Goal: Transaction & Acquisition: Obtain resource

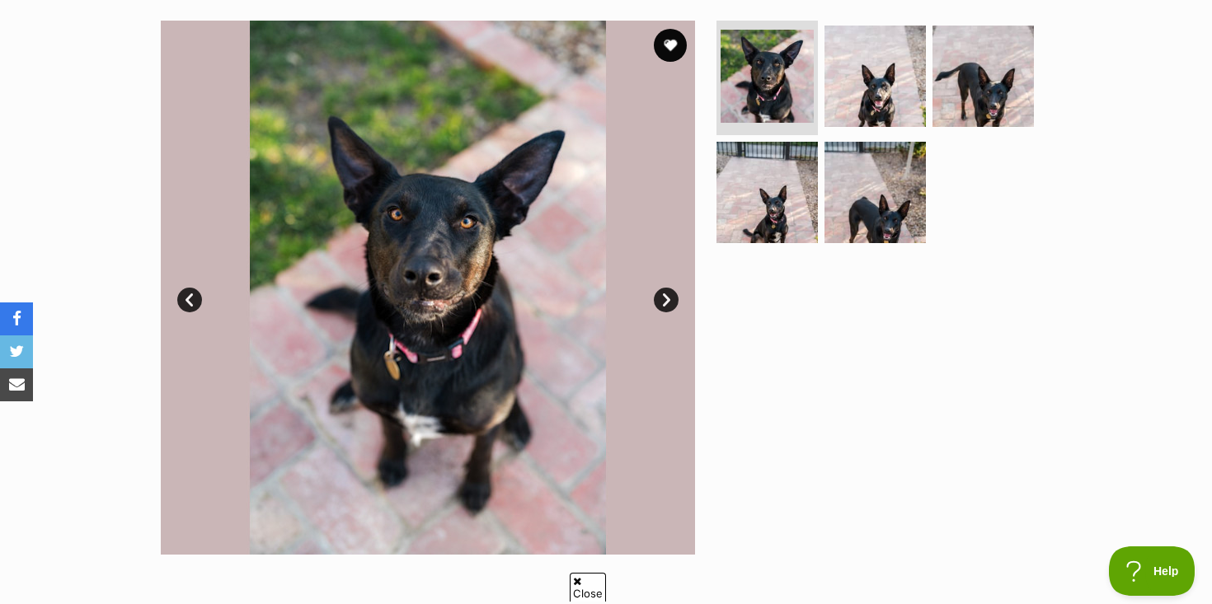
scroll to position [330, 0]
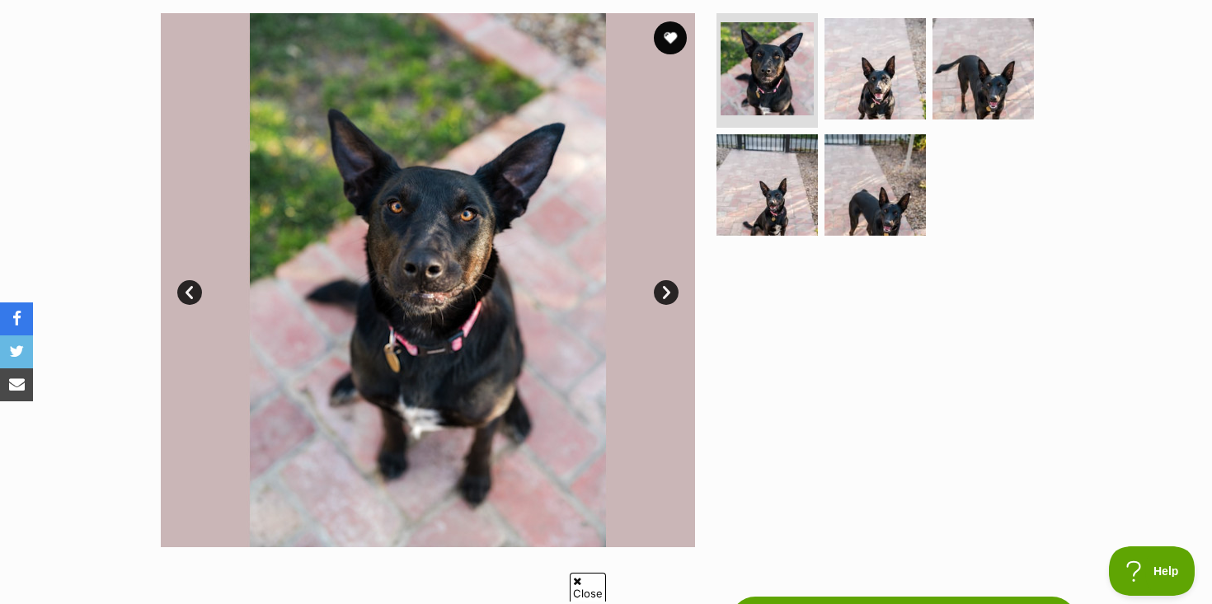
click at [665, 289] on link "Next" at bounding box center [666, 292] width 25 height 25
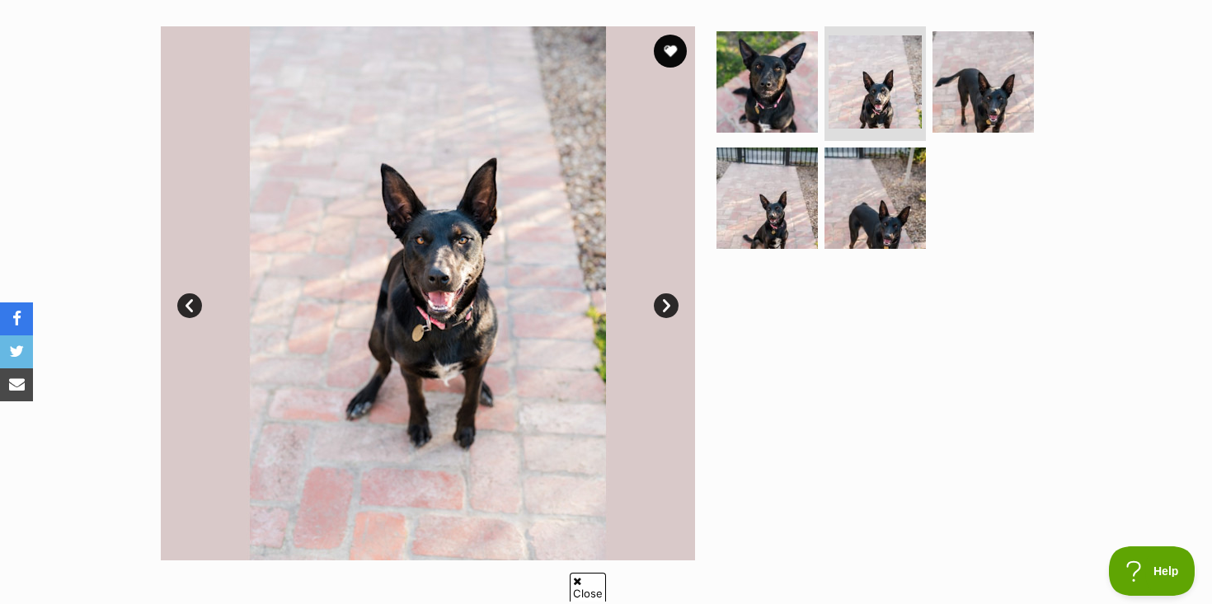
scroll to position [312, 0]
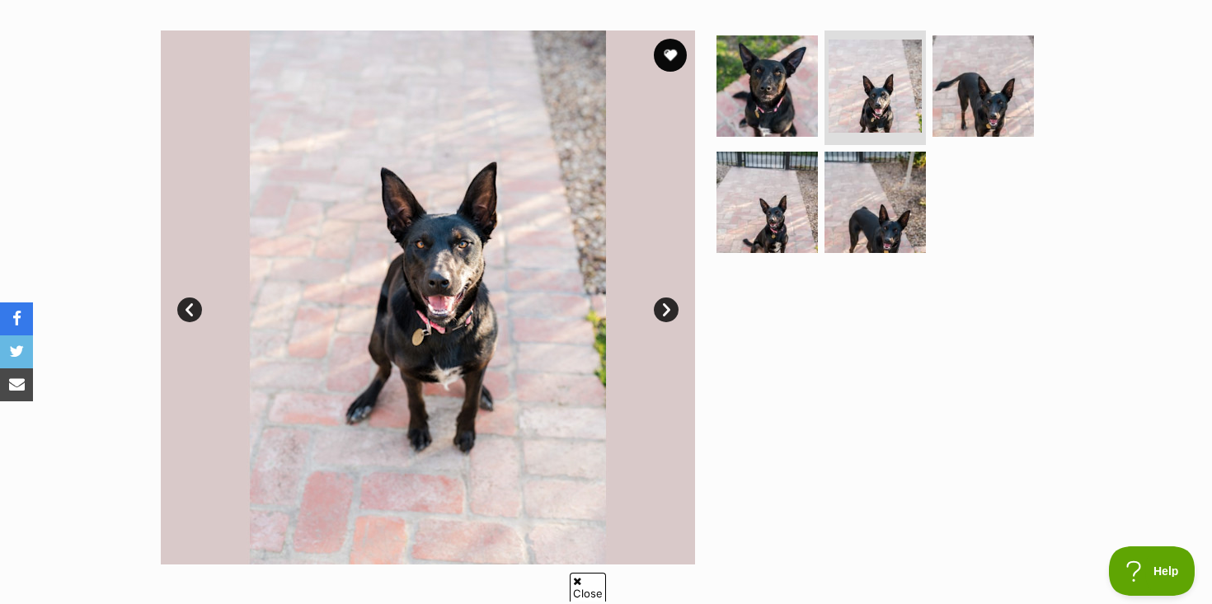
click at [664, 307] on link "Next" at bounding box center [666, 310] width 25 height 25
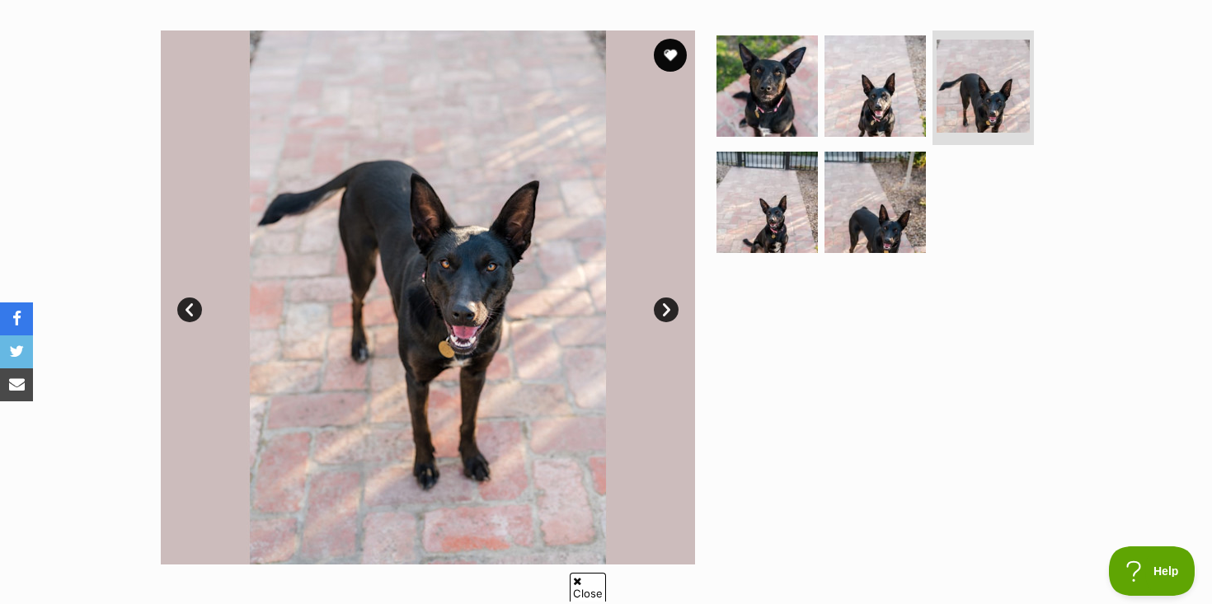
click at [664, 307] on link "Next" at bounding box center [666, 310] width 25 height 25
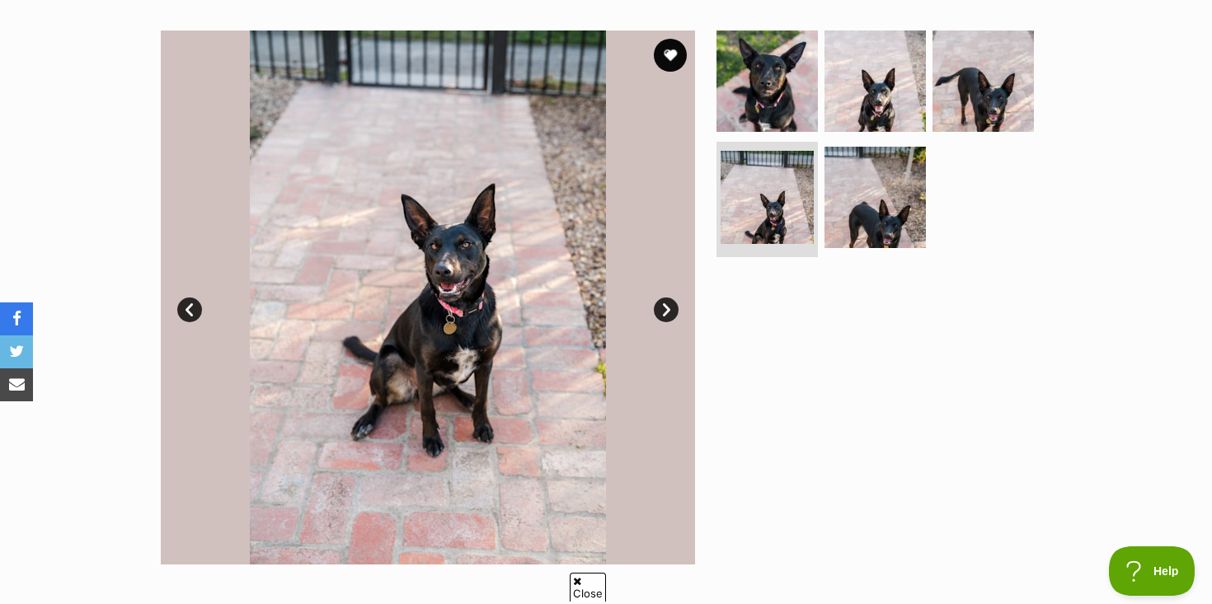
click at [664, 307] on link "Next" at bounding box center [666, 310] width 25 height 25
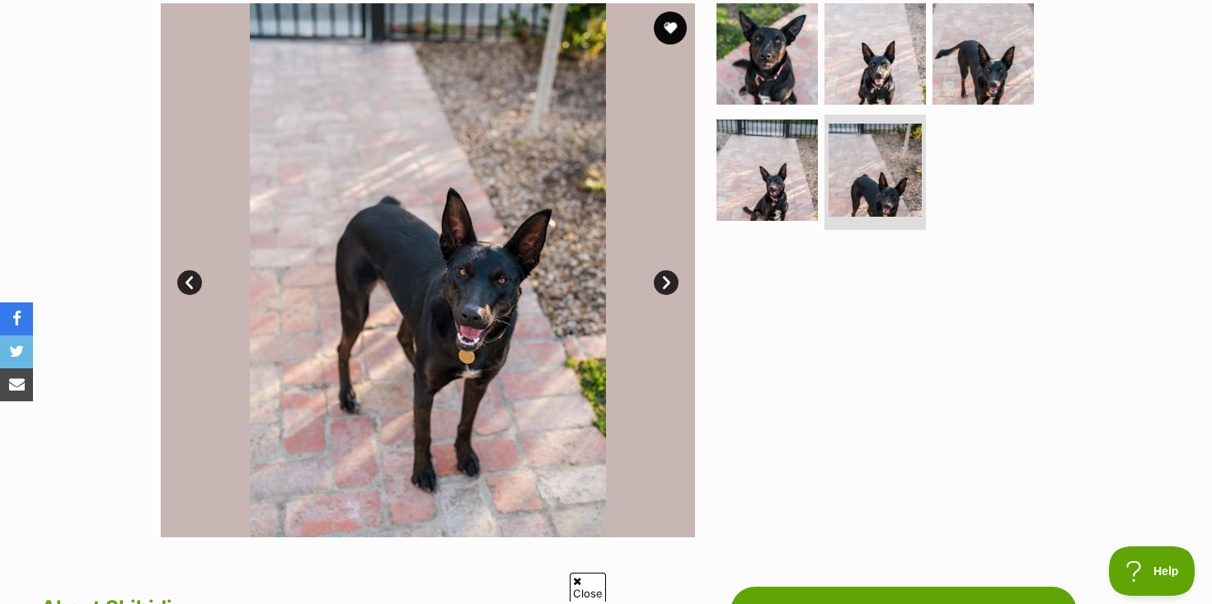
scroll to position [30, 0]
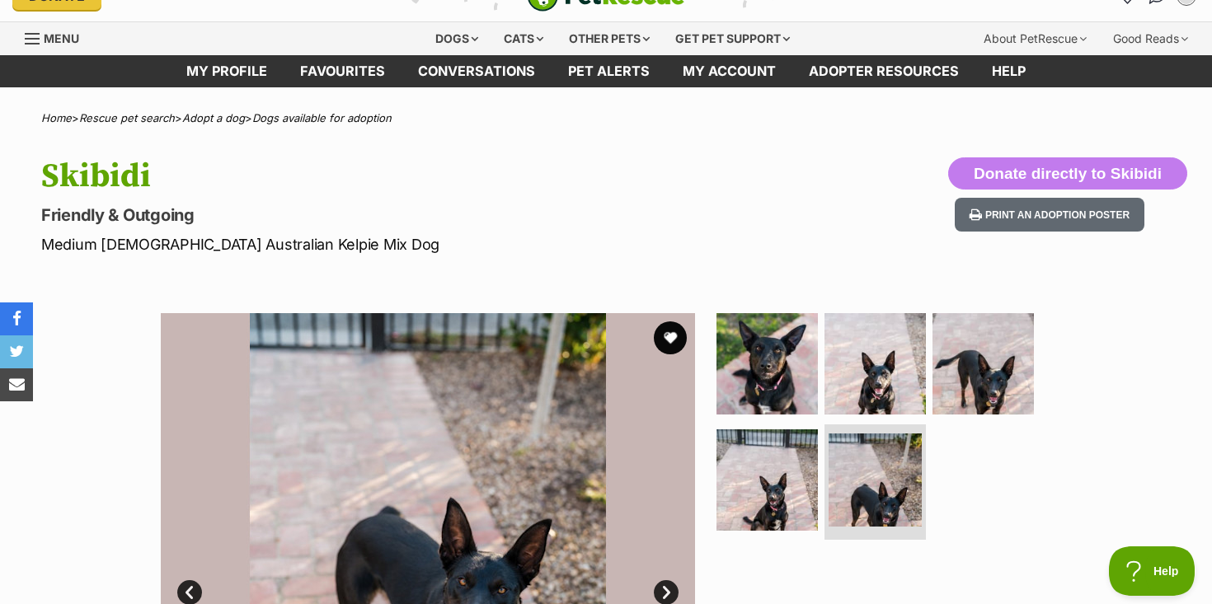
click at [467, 214] on p "Friendly & Outgoing" at bounding box center [389, 215] width 697 height 23
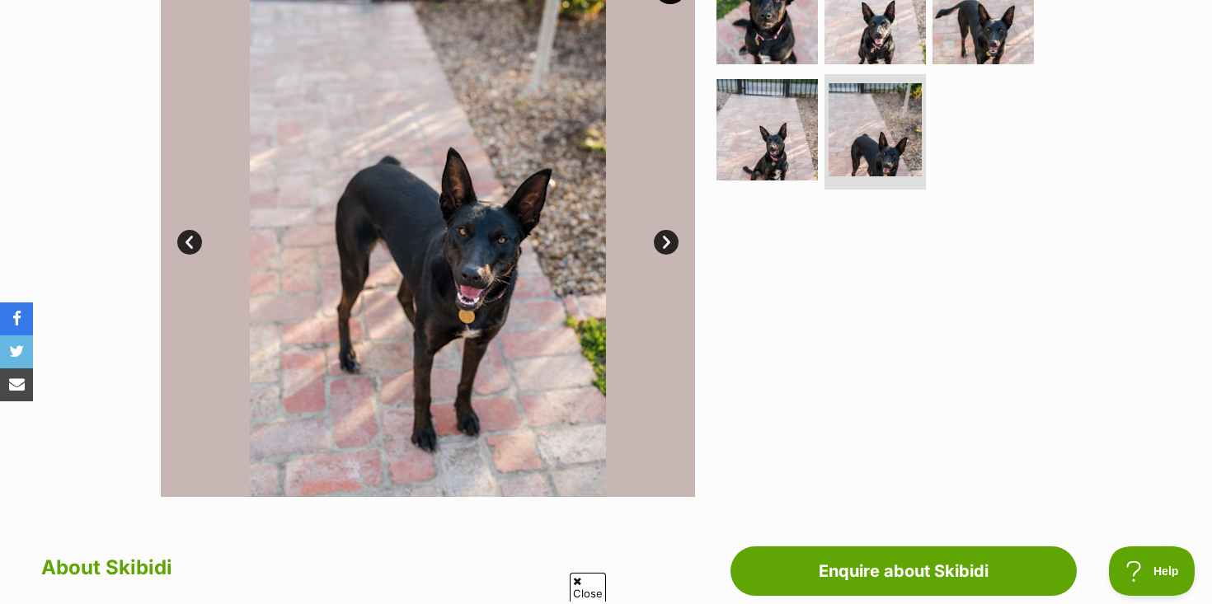
scroll to position [386, 0]
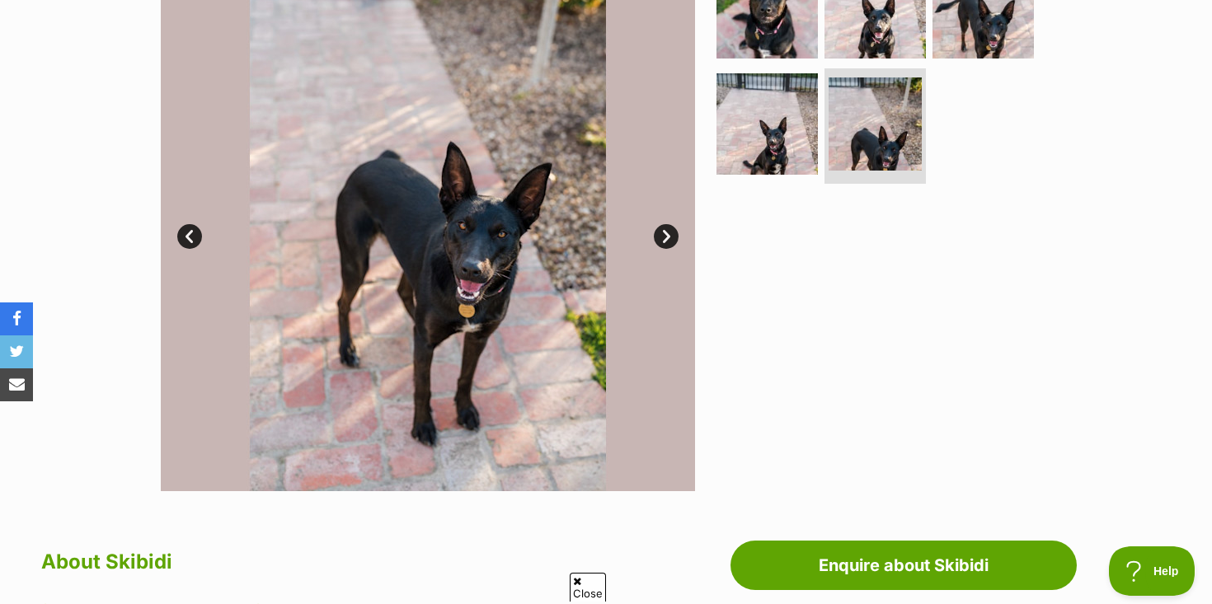
click at [659, 241] on link "Next" at bounding box center [666, 236] width 25 height 25
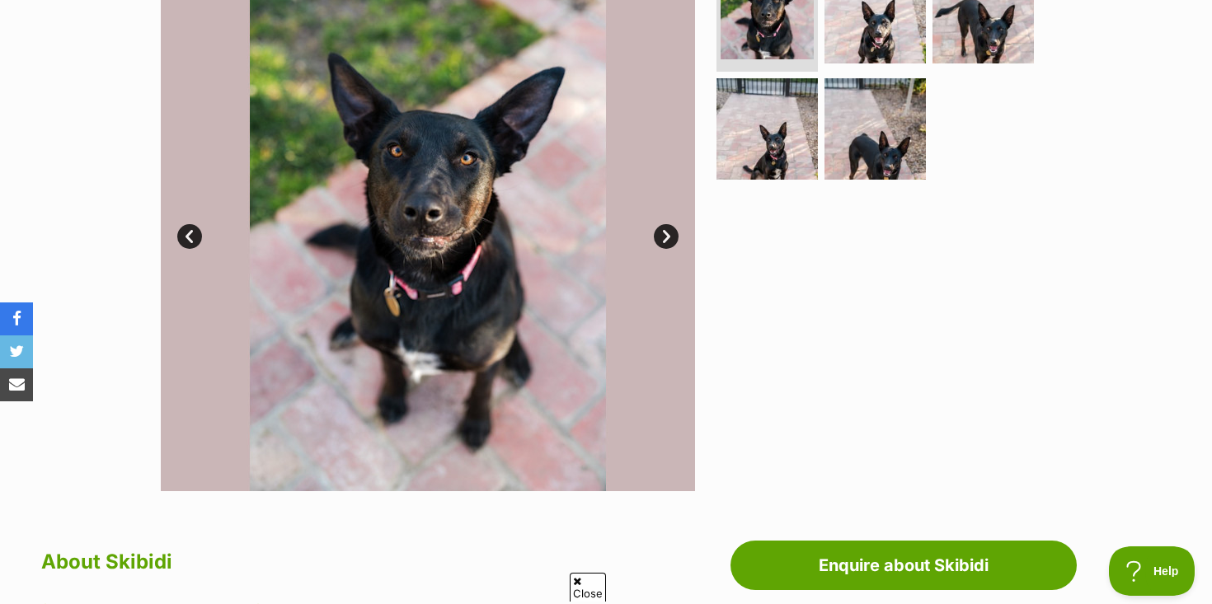
click at [659, 241] on link "Next" at bounding box center [666, 236] width 25 height 25
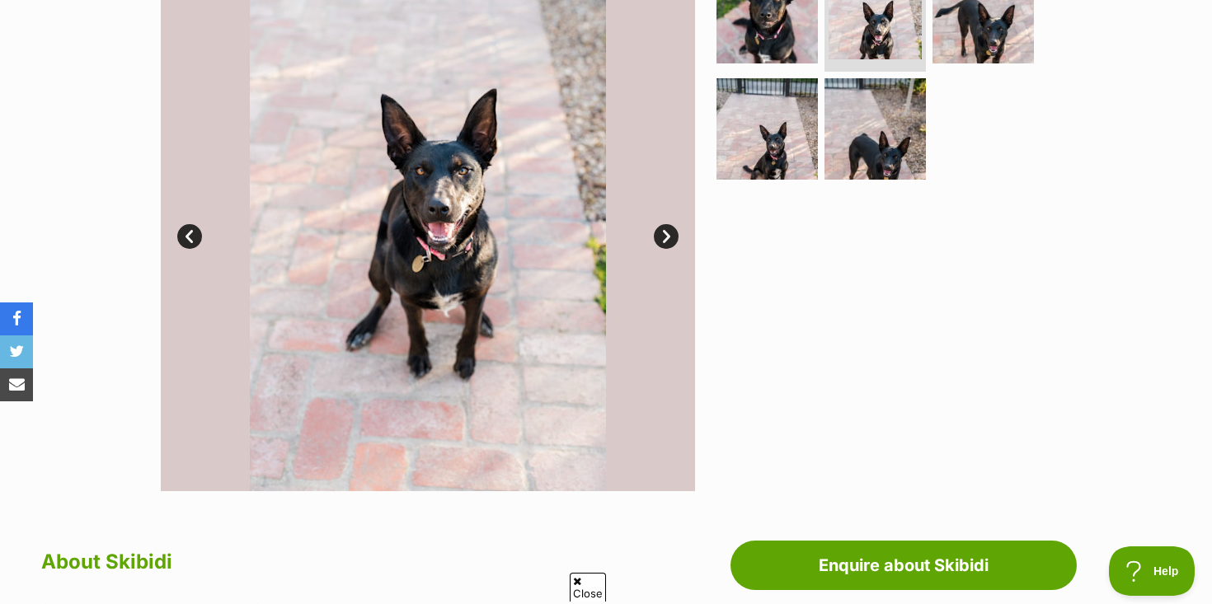
click at [659, 241] on link "Next" at bounding box center [666, 236] width 25 height 25
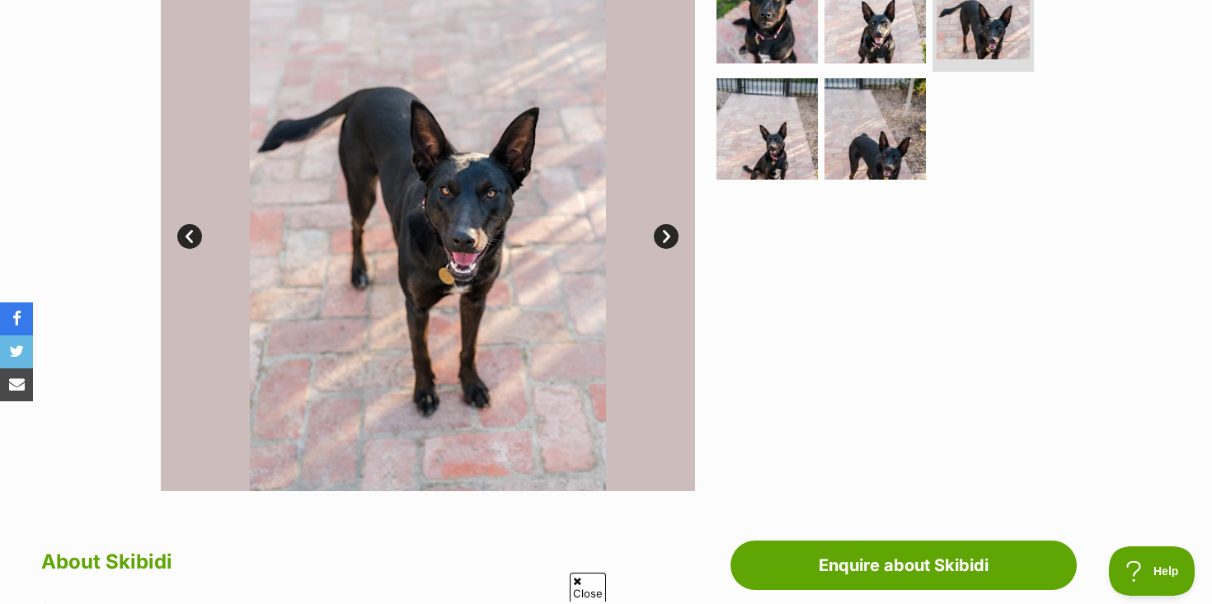
click at [659, 241] on link "Next" at bounding box center [666, 236] width 25 height 25
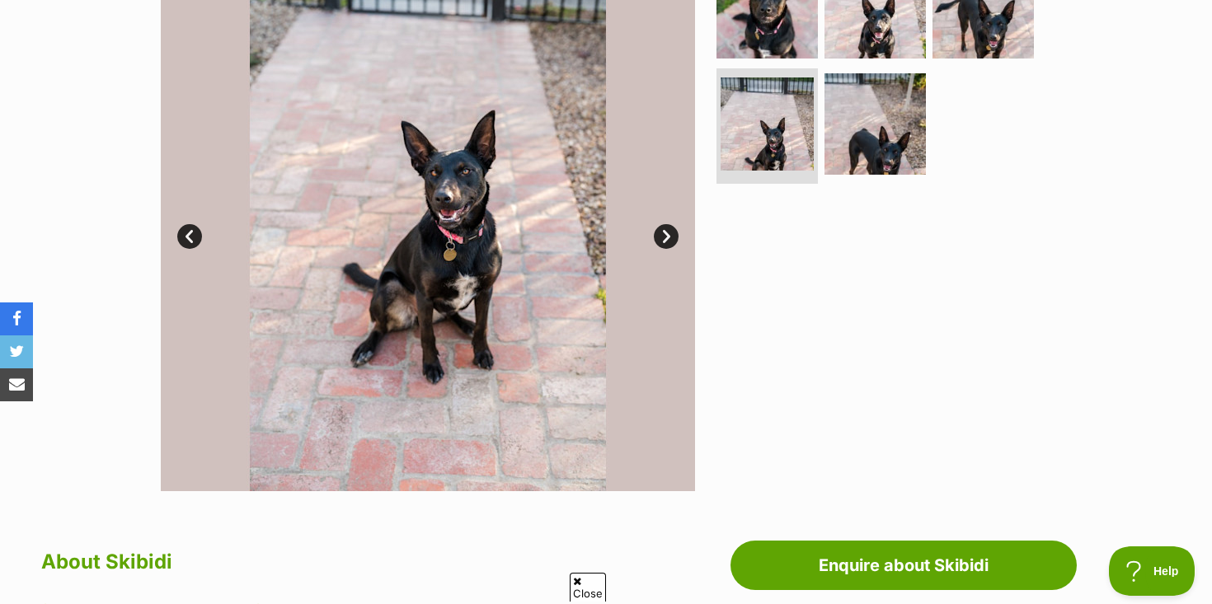
click at [659, 241] on link "Next" at bounding box center [666, 236] width 25 height 25
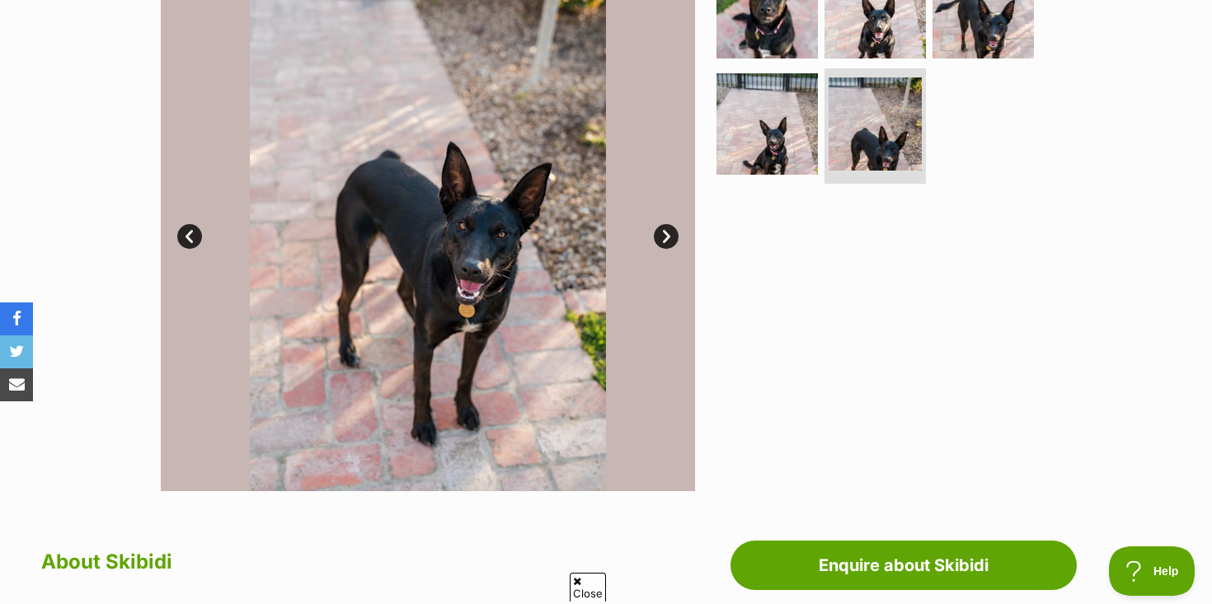
click at [659, 241] on link "Next" at bounding box center [666, 236] width 25 height 25
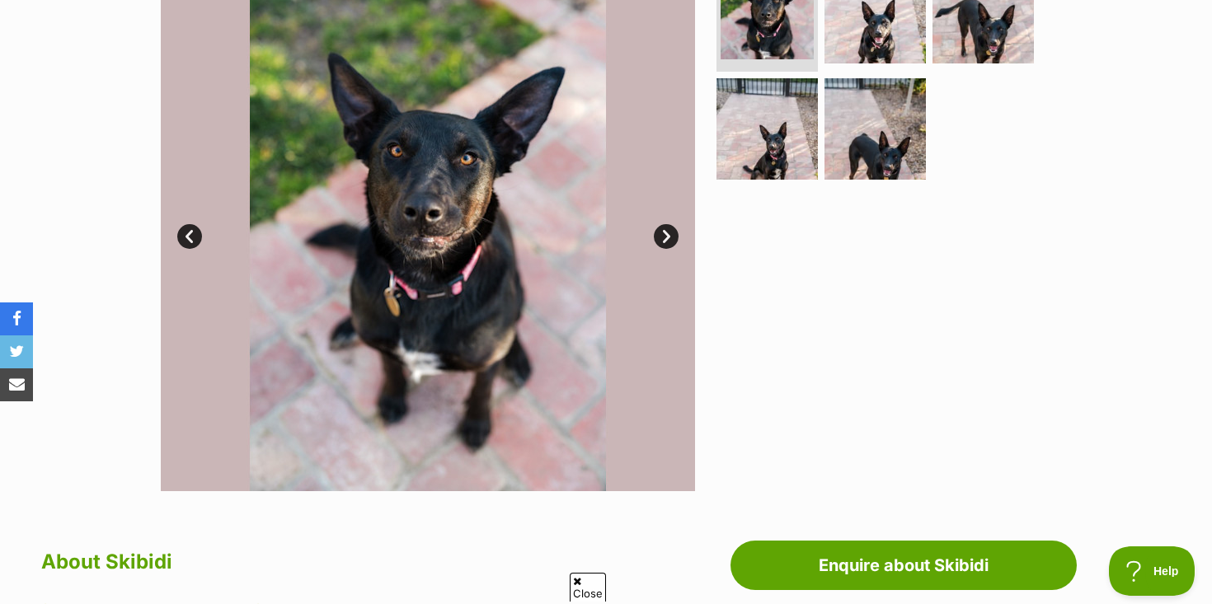
scroll to position [329, 0]
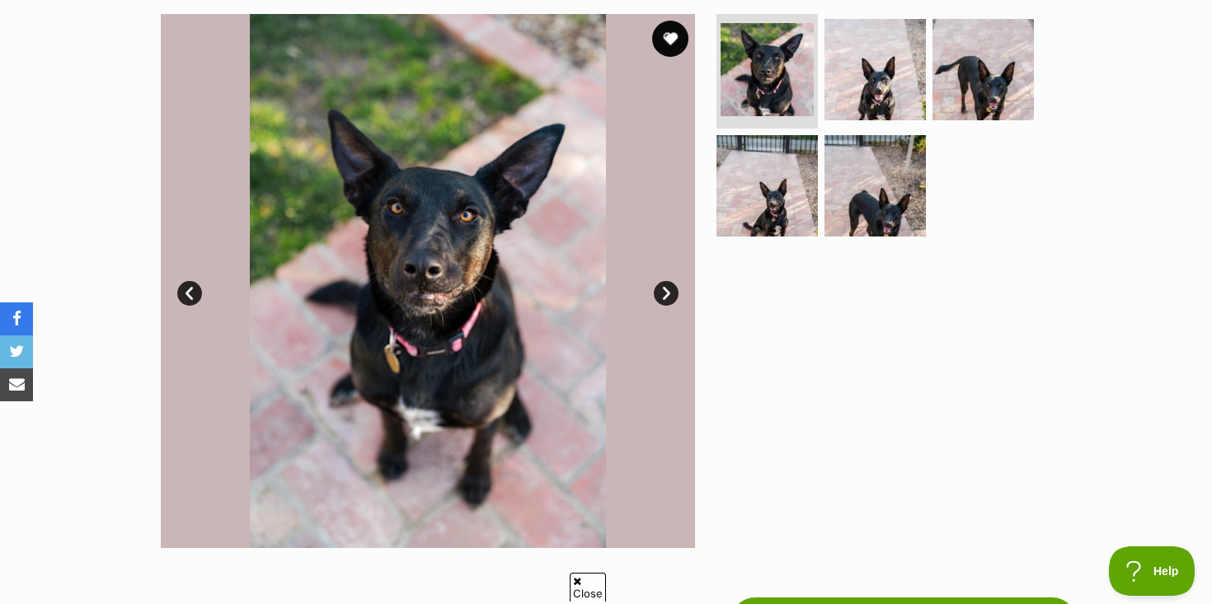
click at [670, 36] on button "favourite" at bounding box center [670, 39] width 36 height 36
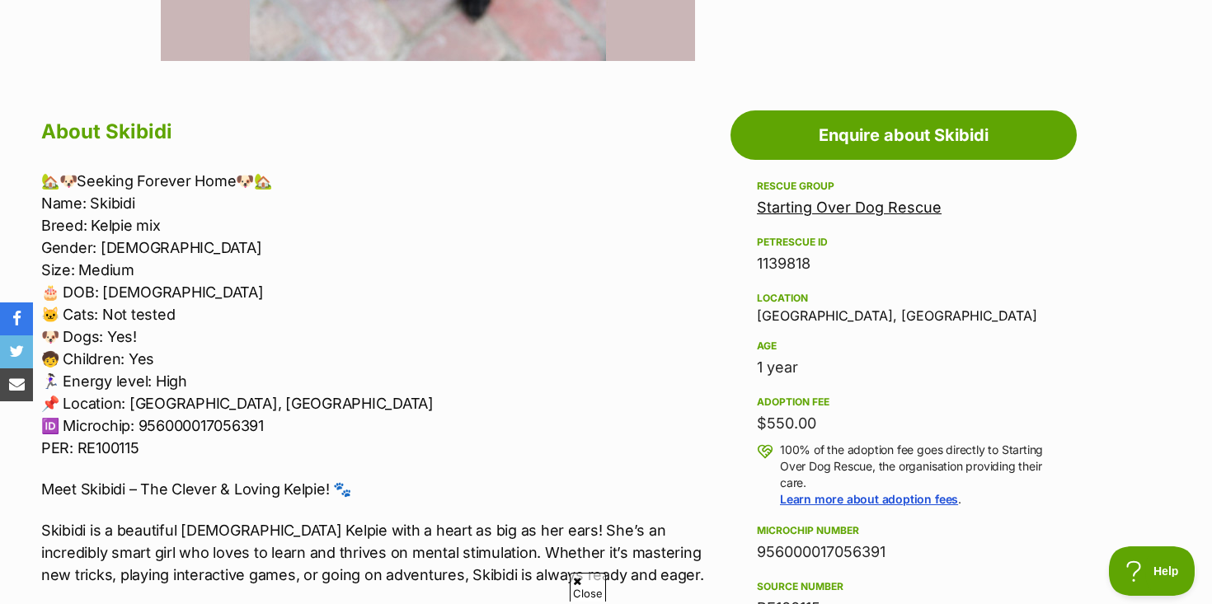
scroll to position [817, 0]
click at [775, 202] on link "Starting Over Dog Rescue" at bounding box center [849, 206] width 185 height 17
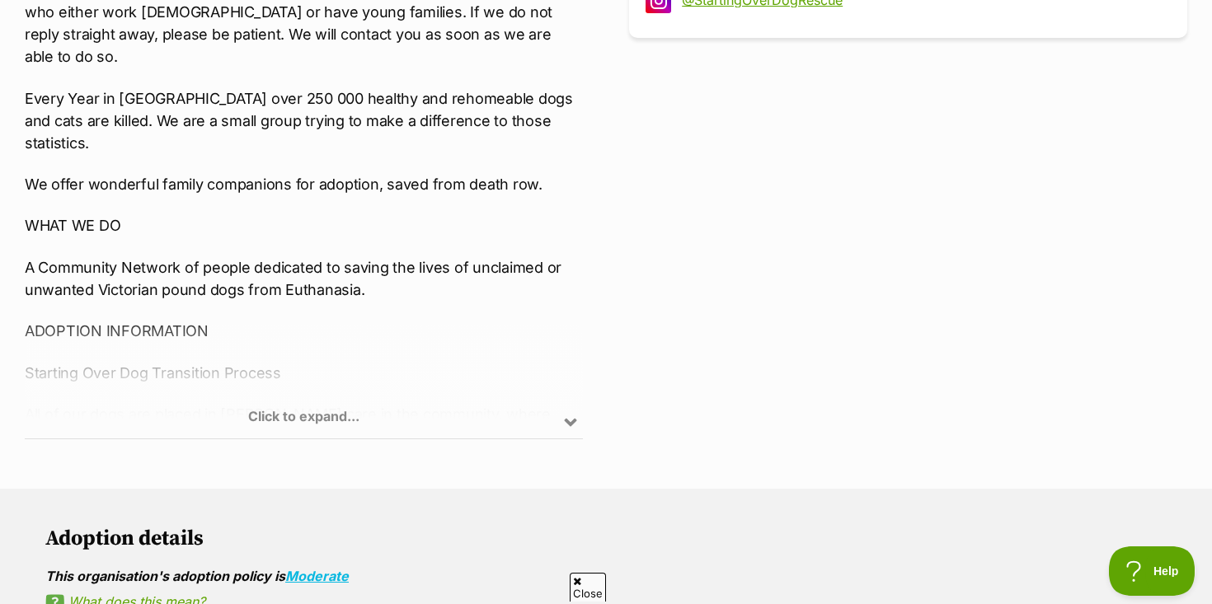
scroll to position [264, 0]
